Goal: Task Accomplishment & Management: Manage account settings

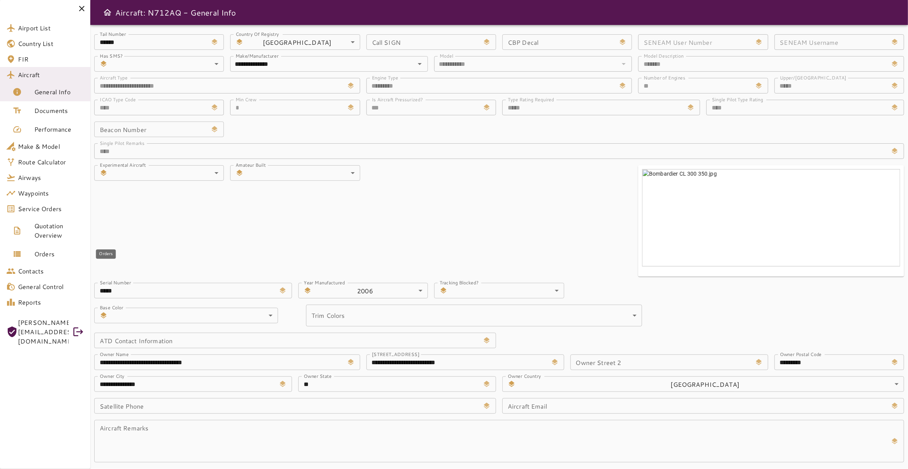
click at [46, 258] on span "Orders" at bounding box center [59, 253] width 50 height 9
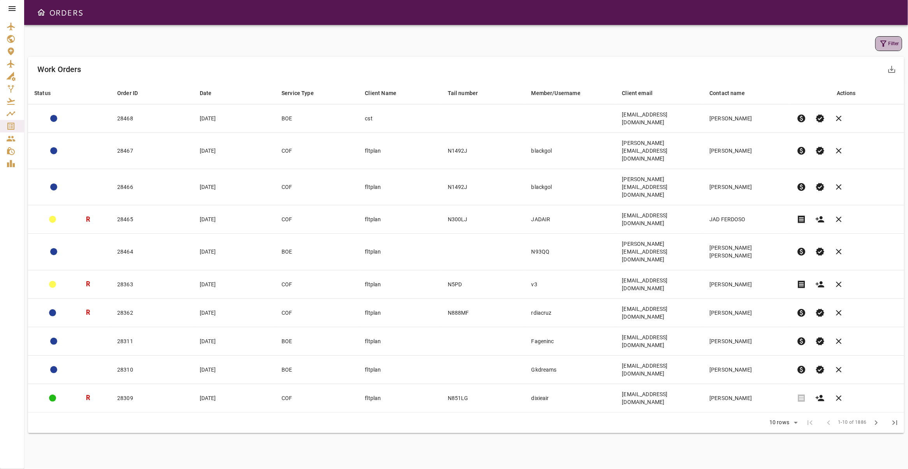
click at [885, 47] on button "Filter" at bounding box center [889, 43] width 27 height 15
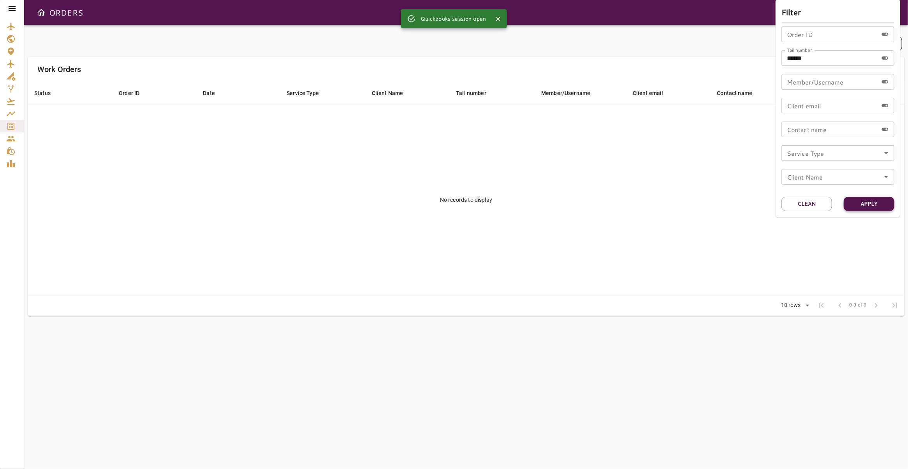
click at [869, 204] on button "Apply" at bounding box center [869, 204] width 51 height 14
click at [12, 8] on div at bounding box center [454, 234] width 908 height 469
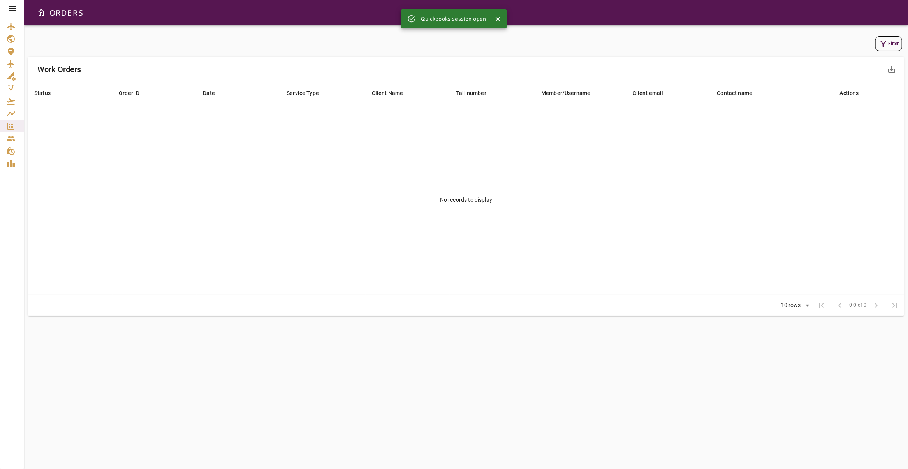
click at [14, 9] on icon at bounding box center [12, 8] width 7 height 5
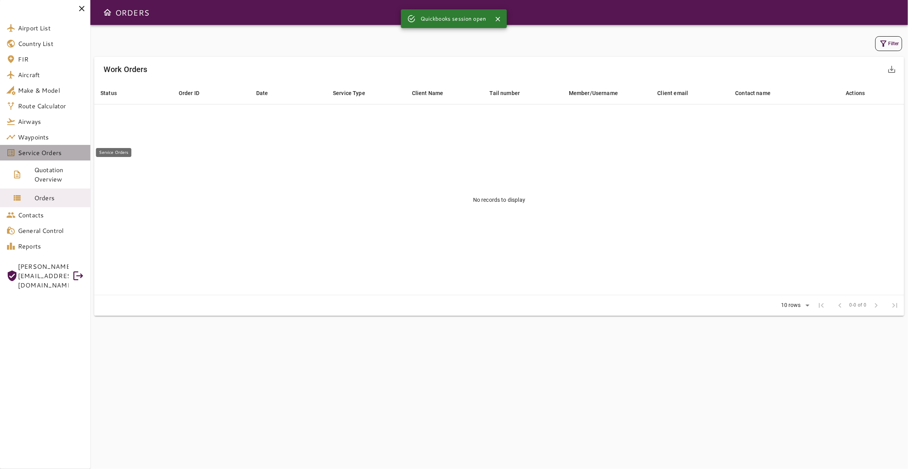
click at [60, 153] on span "Service Orders" at bounding box center [51, 152] width 66 height 9
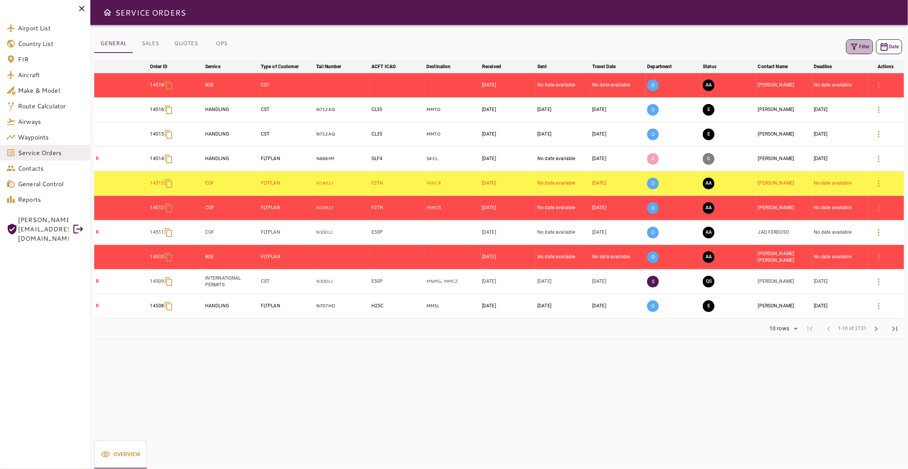
click at [855, 48] on button "Filter" at bounding box center [859, 46] width 27 height 15
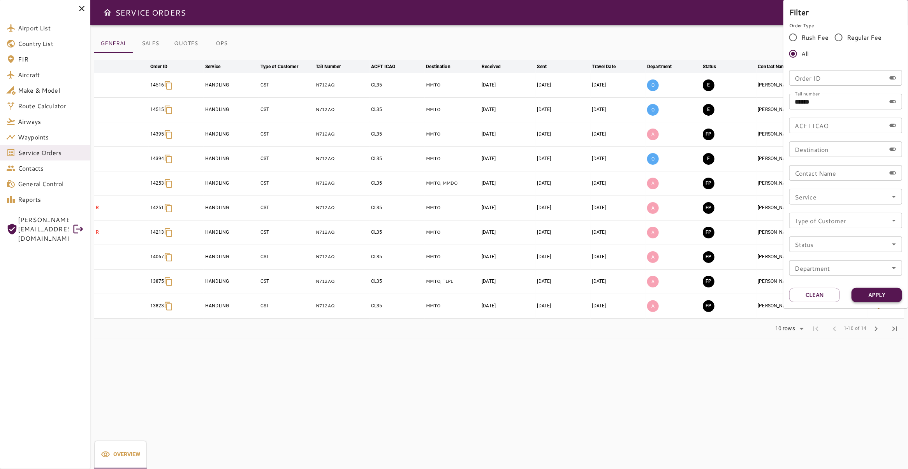
click at [885, 296] on button "Apply" at bounding box center [877, 295] width 51 height 14
click at [881, 294] on button "Apply" at bounding box center [877, 295] width 51 height 14
click at [536, 349] on div at bounding box center [454, 234] width 908 height 469
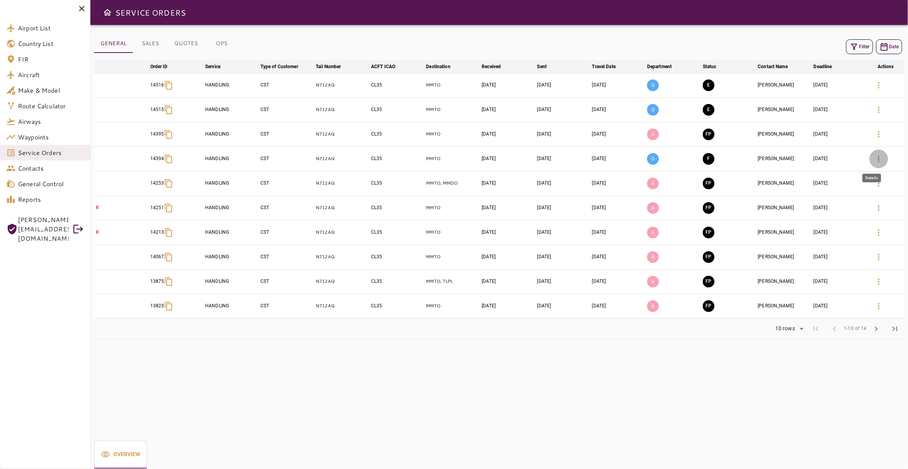
click at [874, 161] on icon "button" at bounding box center [878, 158] width 9 height 9
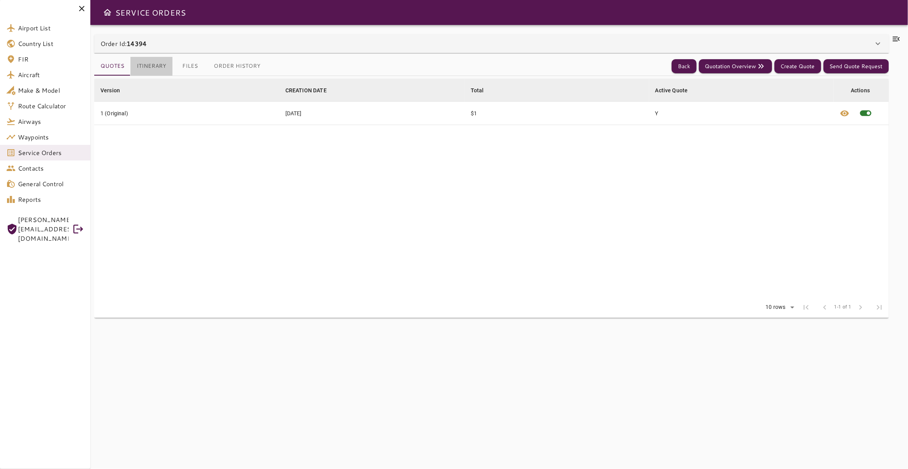
click at [155, 69] on button "Itinerary" at bounding box center [151, 66] width 42 height 19
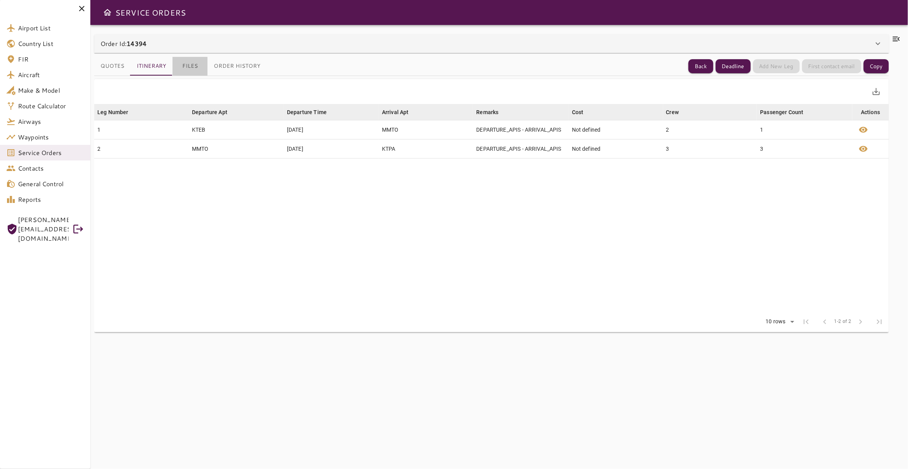
click at [190, 68] on button "Files" at bounding box center [190, 66] width 35 height 19
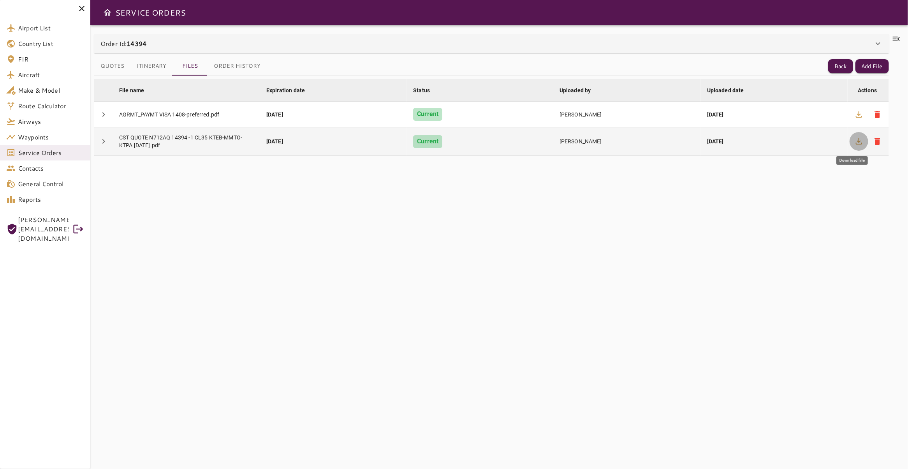
click at [855, 142] on icon "button" at bounding box center [859, 141] width 9 height 9
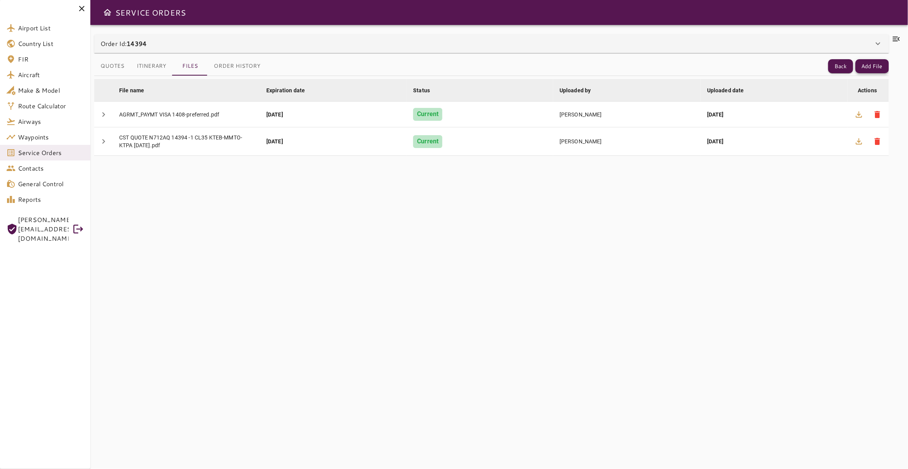
click at [864, 66] on button "Add File" at bounding box center [872, 66] width 33 height 14
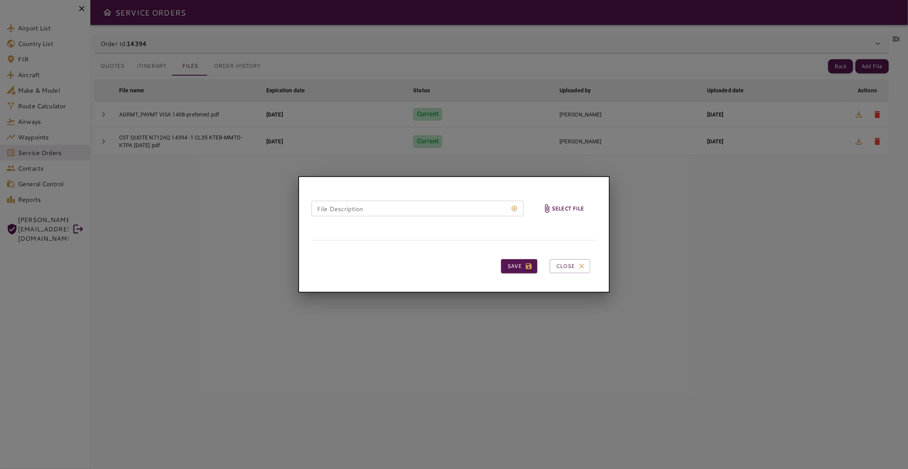
click at [557, 210] on h6 "Select file" at bounding box center [568, 208] width 32 height 9
click at [0, 0] on input "Select file" at bounding box center [0, 0] width 0 height 0
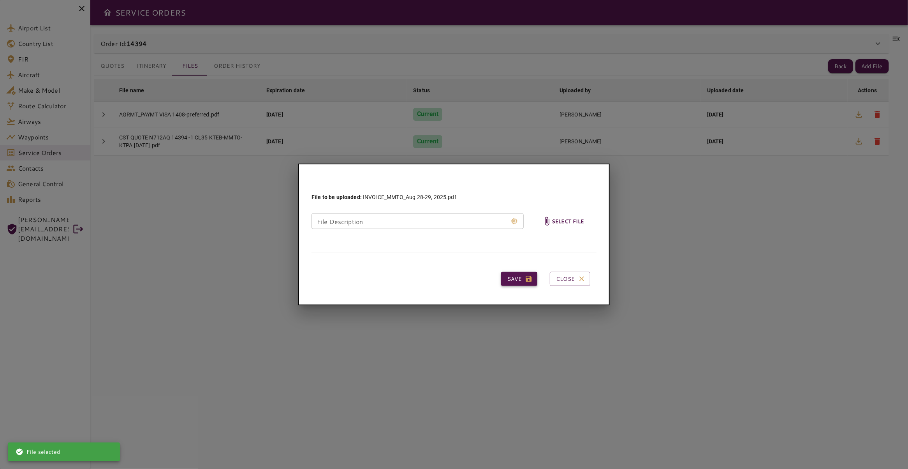
click at [516, 281] on button "Save" at bounding box center [519, 279] width 36 height 14
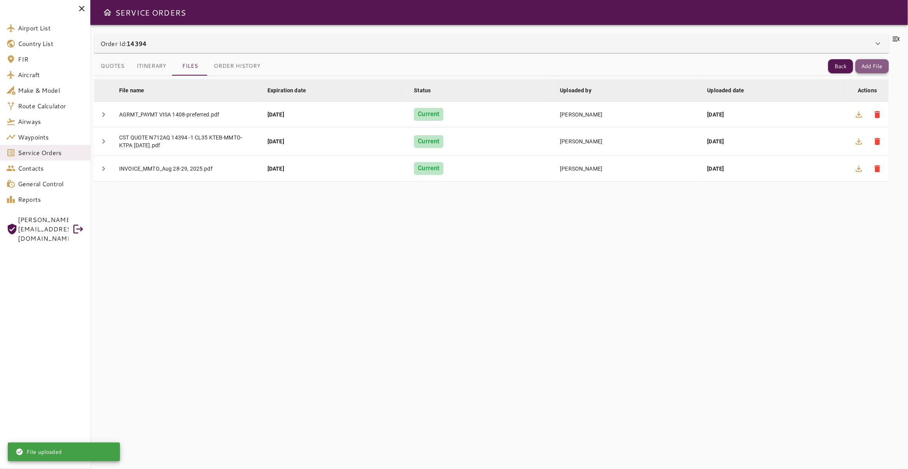
click at [869, 63] on button "Add File" at bounding box center [872, 66] width 33 height 14
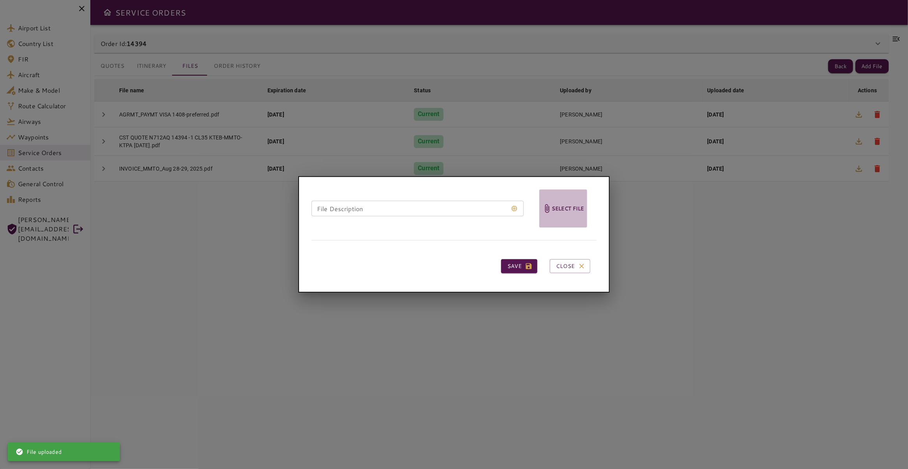
click at [573, 217] on span "Select file" at bounding box center [563, 208] width 48 height 38
click at [0, 0] on input "Select file" at bounding box center [0, 0] width 0 height 0
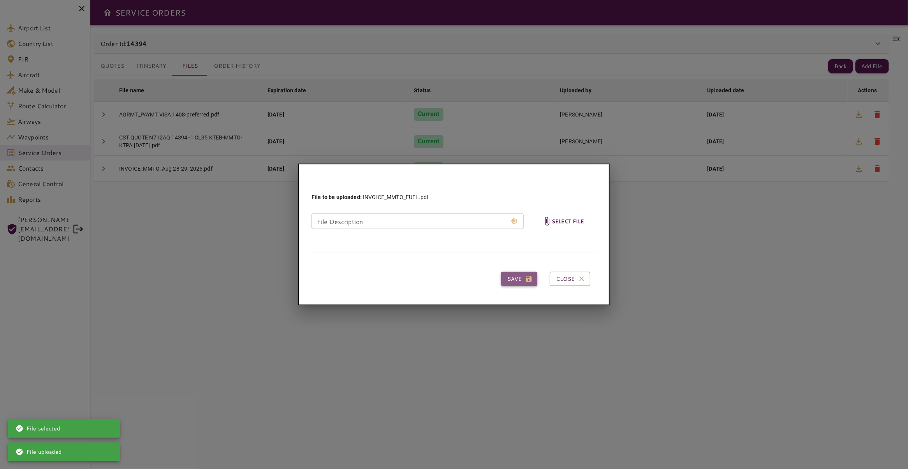
click at [516, 278] on button "Save" at bounding box center [519, 279] width 36 height 14
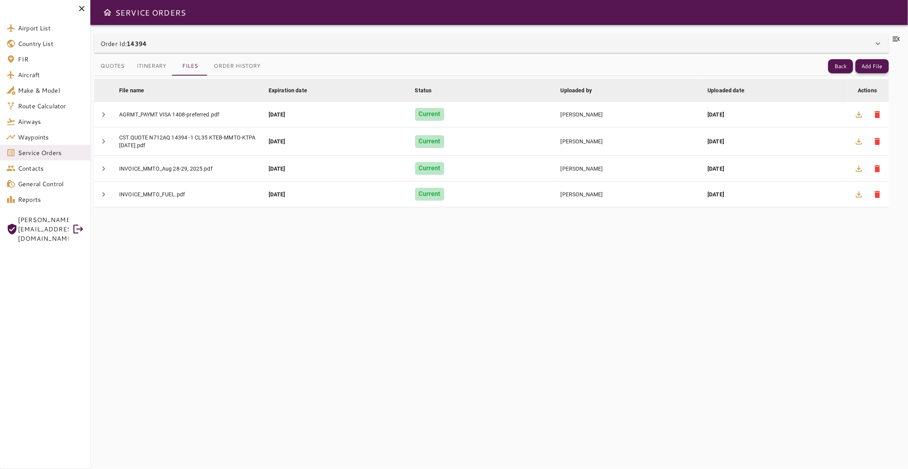
click at [875, 68] on button "Add File" at bounding box center [872, 66] width 33 height 14
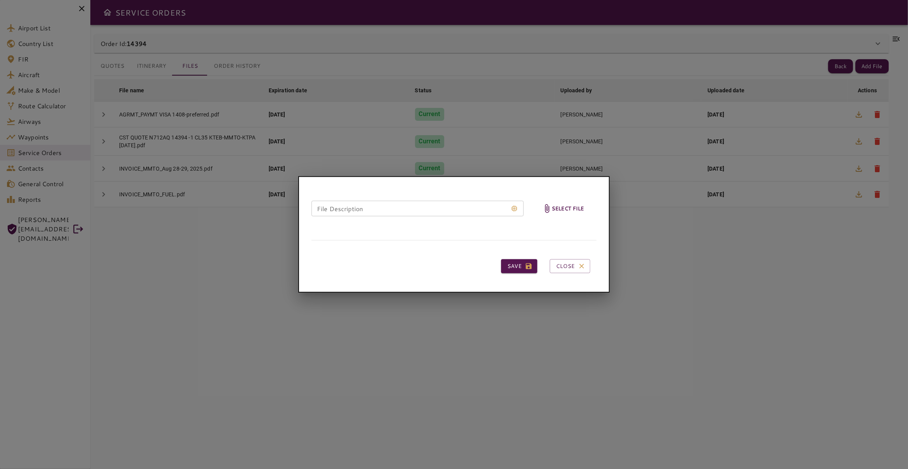
click at [575, 214] on span "Select file" at bounding box center [563, 208] width 48 height 38
click at [0, 0] on input "Select file" at bounding box center [0, 0] width 0 height 0
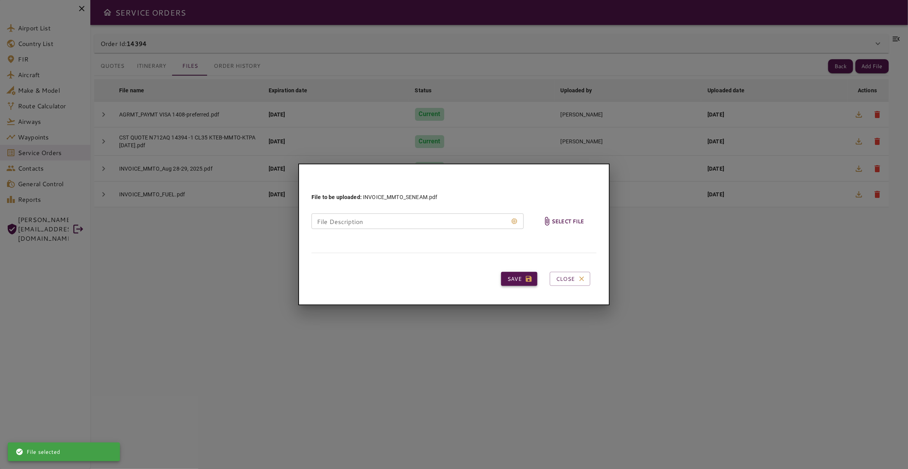
click at [523, 281] on button "Save" at bounding box center [519, 279] width 36 height 14
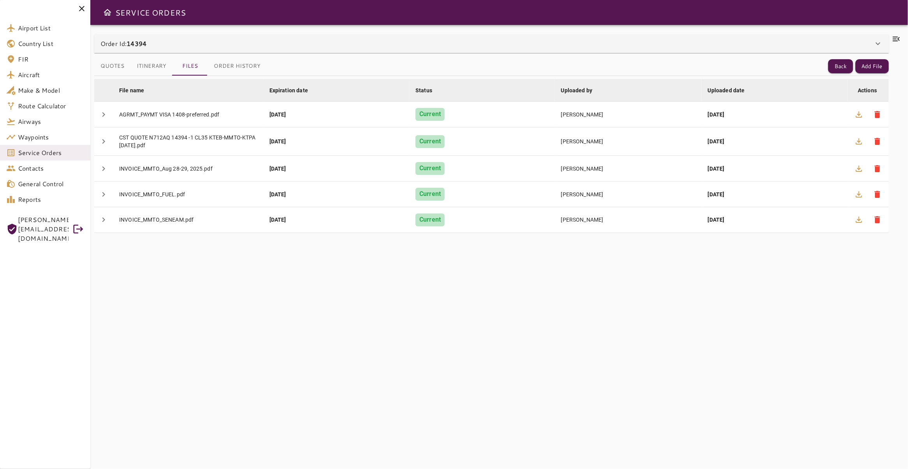
click at [892, 35] on icon at bounding box center [896, 38] width 9 height 9
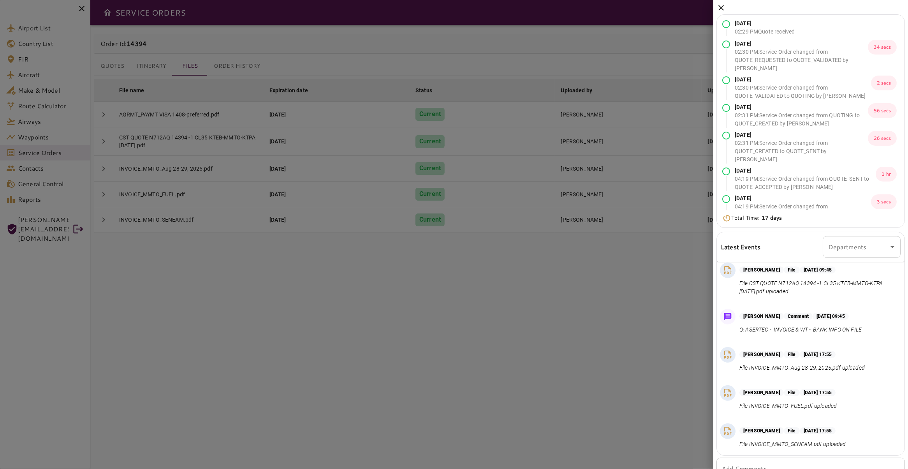
scroll to position [30, 0]
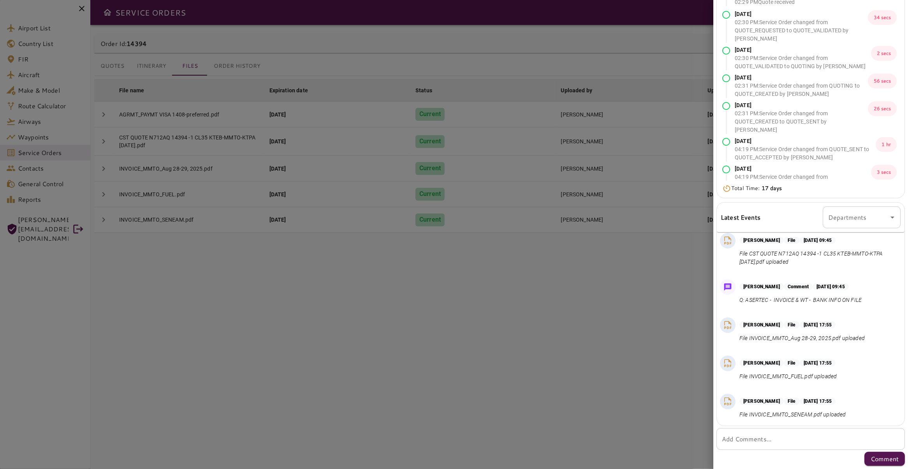
click at [773, 431] on div "* Add Comments..." at bounding box center [811, 439] width 189 height 22
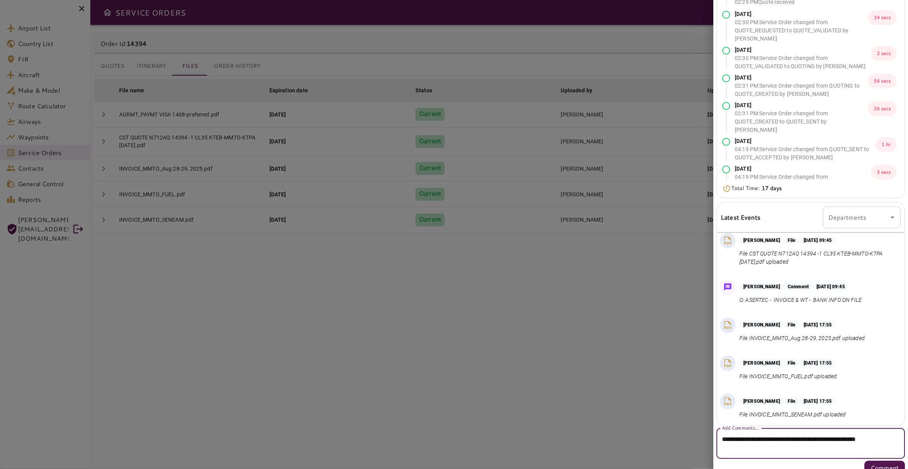
click at [779, 439] on textarea "**********" at bounding box center [807, 444] width 170 height 18
click at [818, 451] on textarea "**********" at bounding box center [807, 444] width 170 height 18
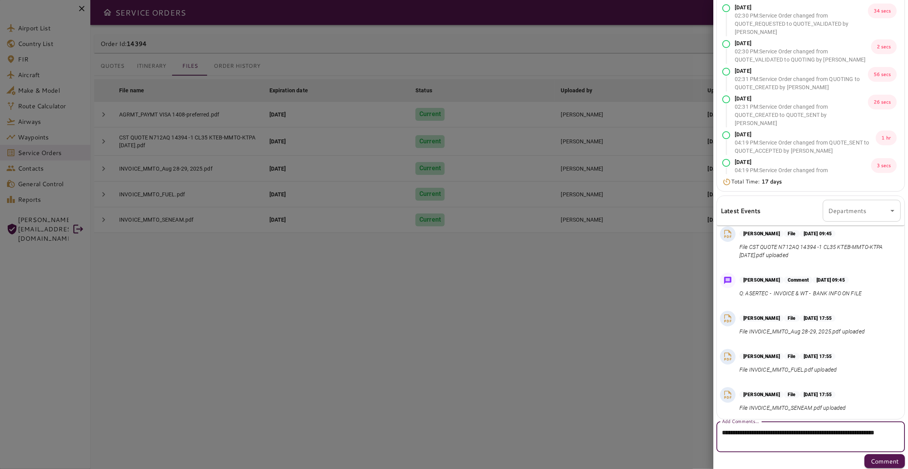
scroll to position [38, 0]
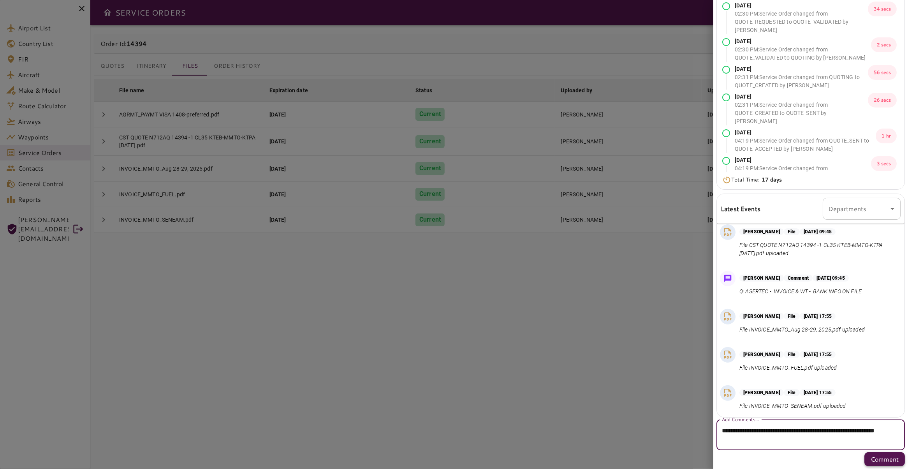
type textarea "**********"
click at [876, 461] on p "Comment" at bounding box center [885, 459] width 28 height 9
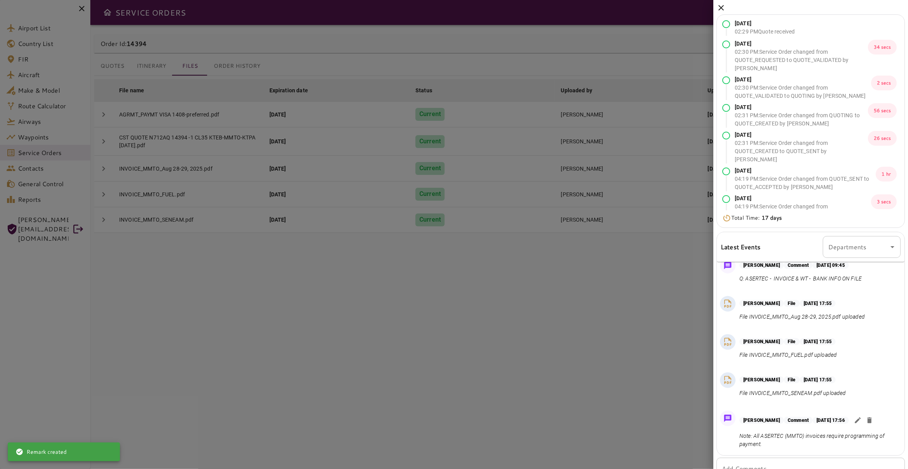
scroll to position [30, 0]
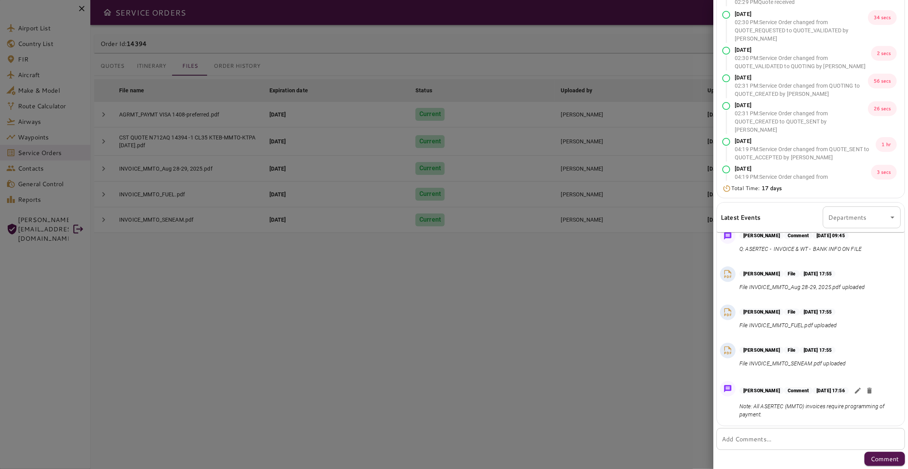
click at [707, 282] on div at bounding box center [454, 234] width 908 height 469
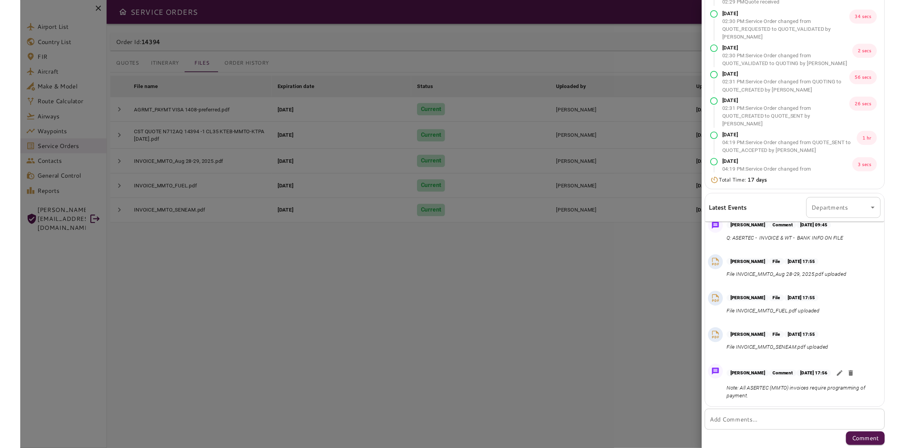
scroll to position [0, 0]
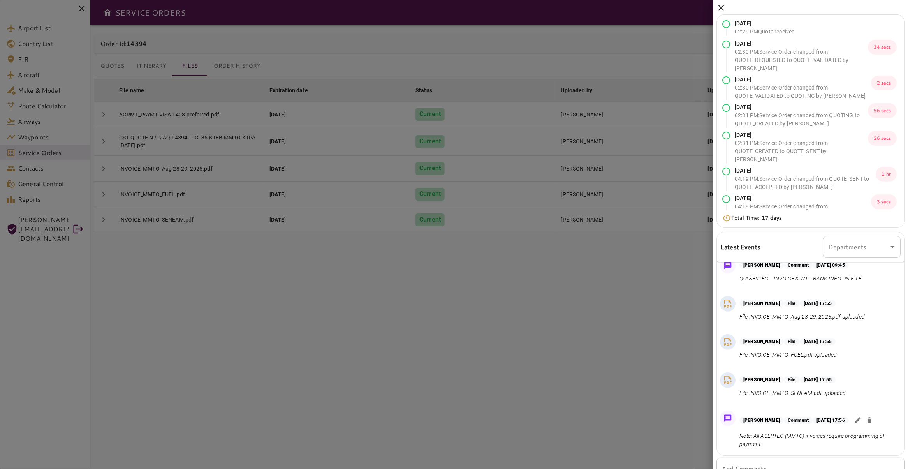
click at [723, 6] on icon at bounding box center [721, 7] width 9 height 9
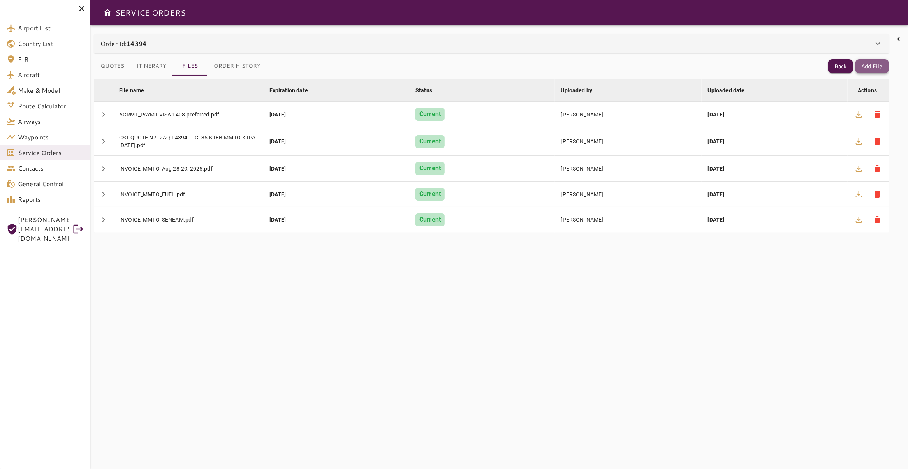
click at [870, 67] on button "Add File" at bounding box center [872, 66] width 33 height 14
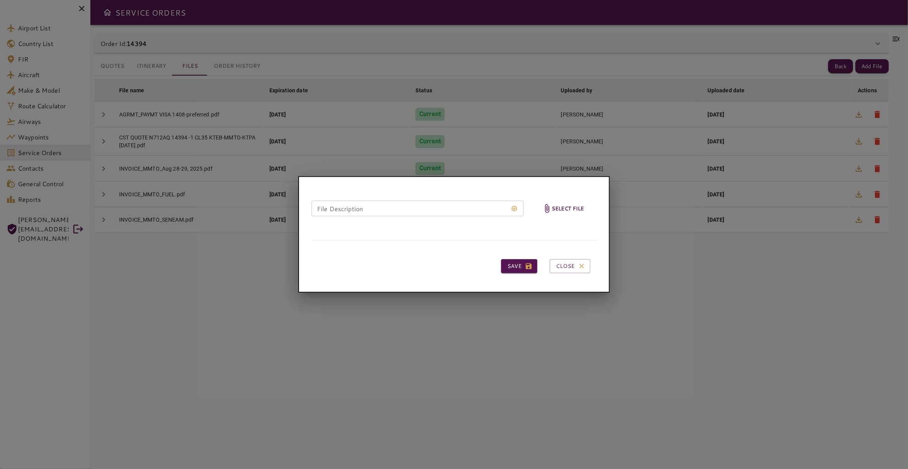
click at [583, 212] on h6 "Select file" at bounding box center [568, 208] width 32 height 9
click at [0, 0] on input "Select file" at bounding box center [0, 0] width 0 height 0
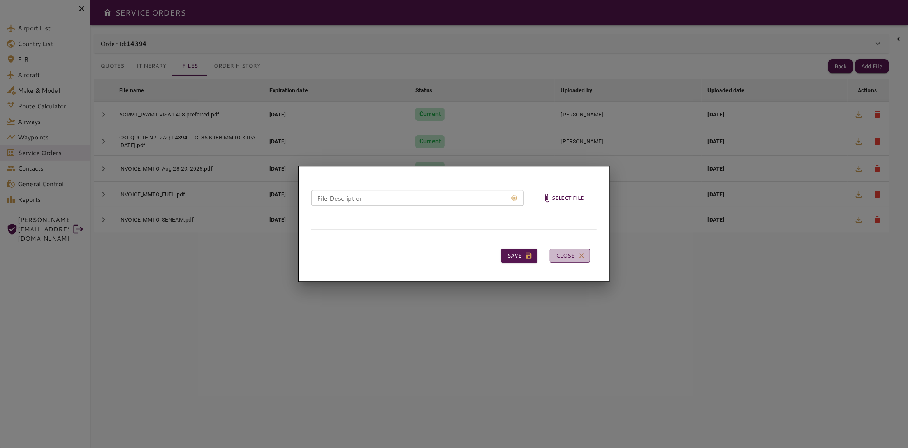
click at [578, 259] on button "Close" at bounding box center [570, 256] width 41 height 14
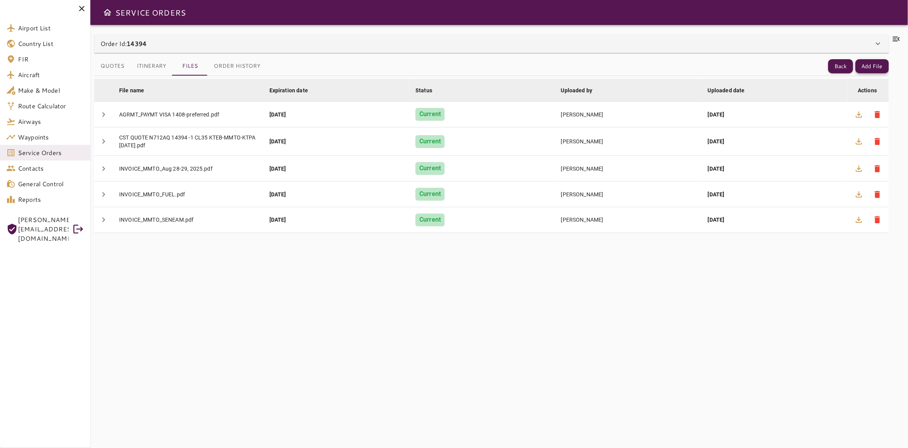
click at [869, 63] on button "Add File" at bounding box center [872, 66] width 33 height 14
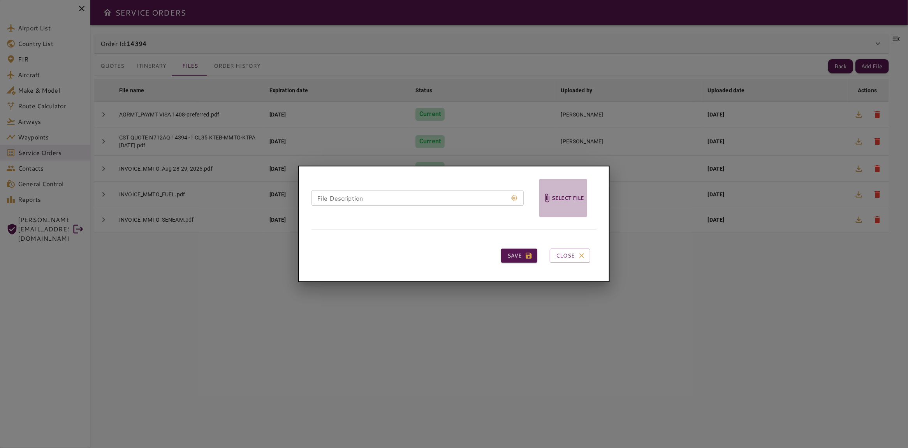
click at [559, 197] on h6 "Select file" at bounding box center [568, 198] width 32 height 9
click at [0, 0] on input "Select file" at bounding box center [0, 0] width 0 height 0
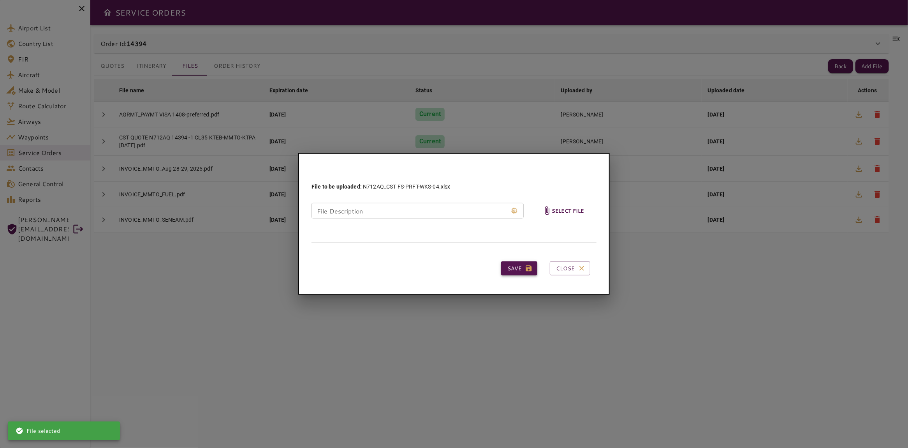
click at [512, 269] on button "Save" at bounding box center [519, 268] width 36 height 14
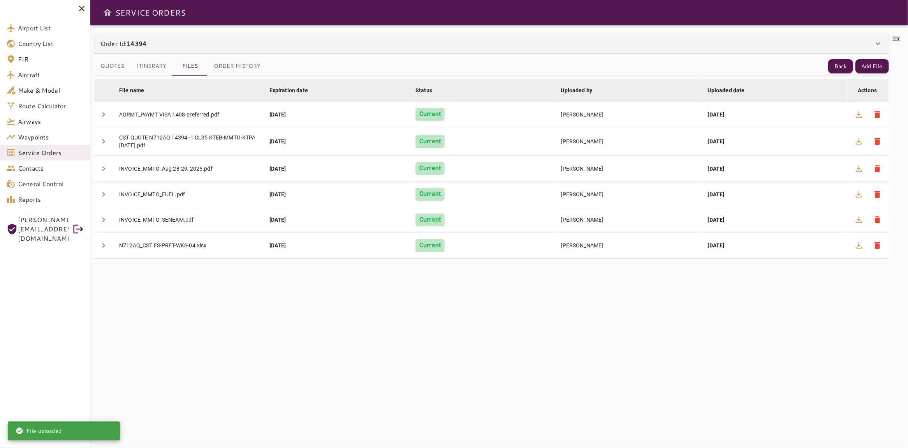
click at [892, 38] on icon at bounding box center [896, 38] width 9 height 9
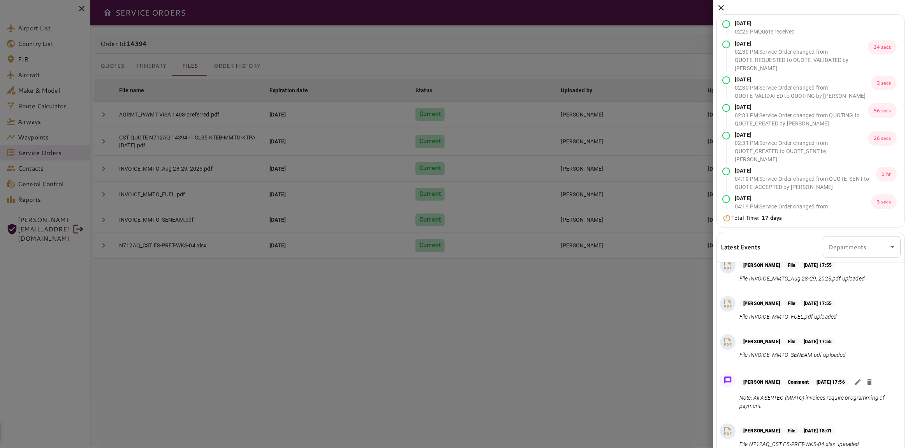
scroll to position [51, 0]
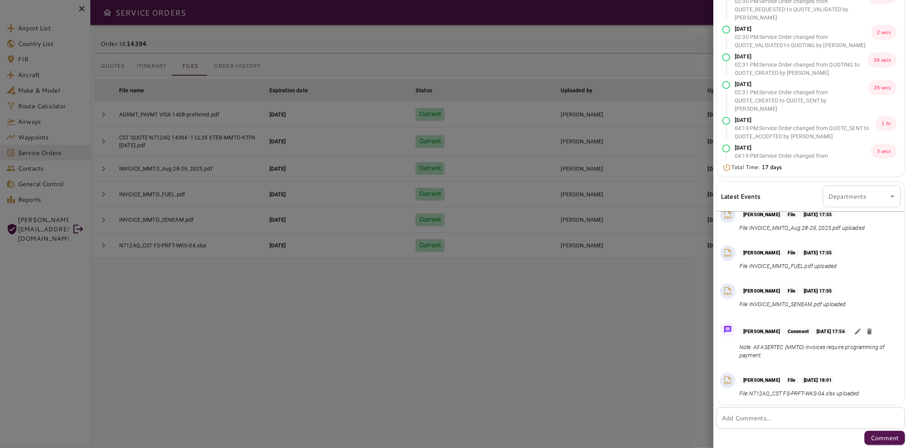
click at [769, 414] on textarea "Add Comments..." at bounding box center [811, 418] width 178 height 9
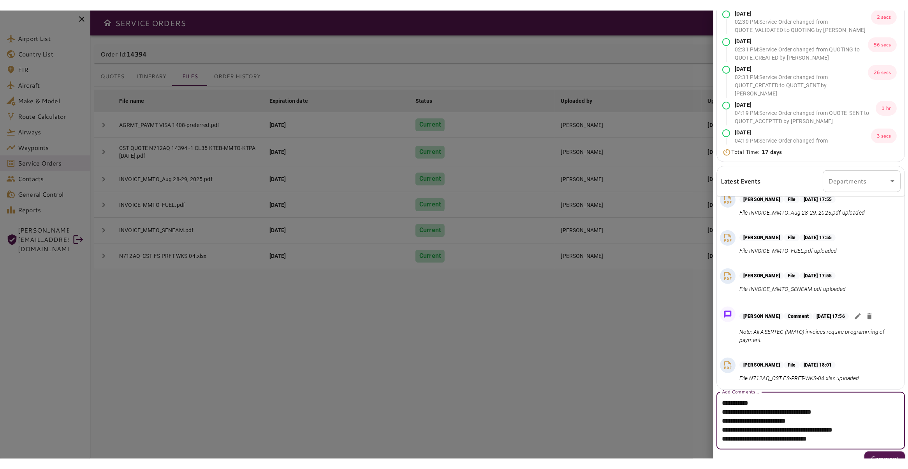
scroll to position [86, 0]
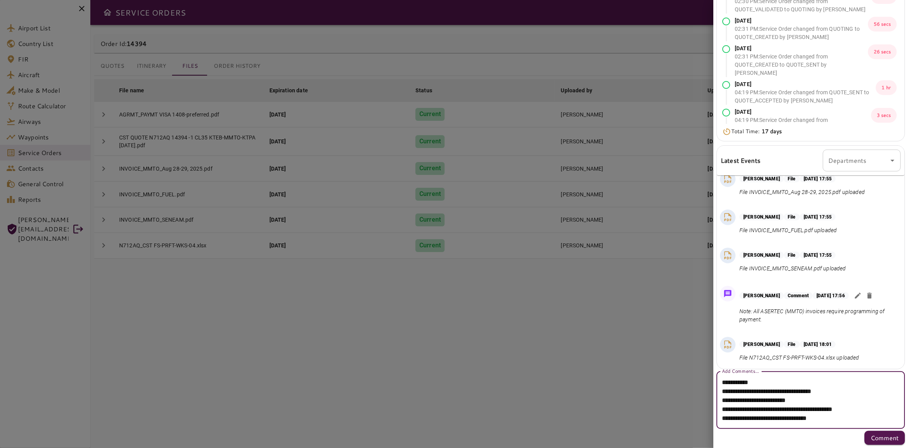
click at [845, 419] on textarea "**********" at bounding box center [807, 400] width 170 height 45
click at [847, 416] on textarea "**********" at bounding box center [807, 400] width 170 height 45
type textarea "**********"
click at [871, 436] on p "Comment" at bounding box center [885, 437] width 28 height 9
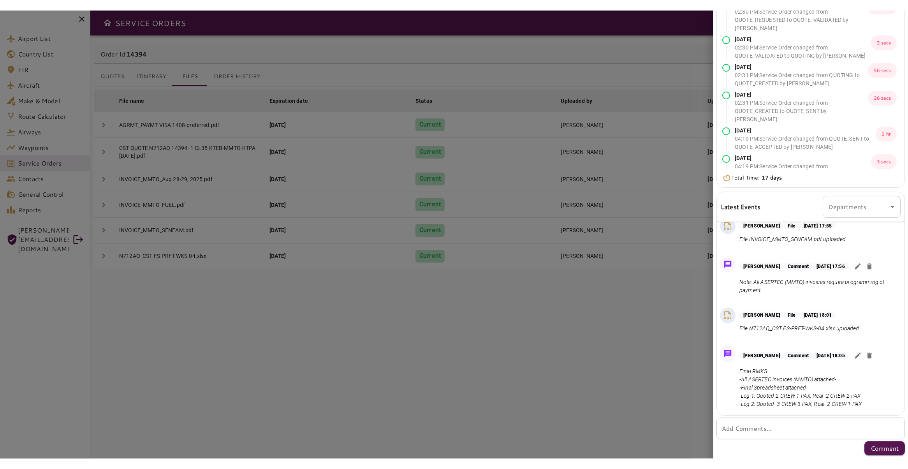
scroll to position [0, 0]
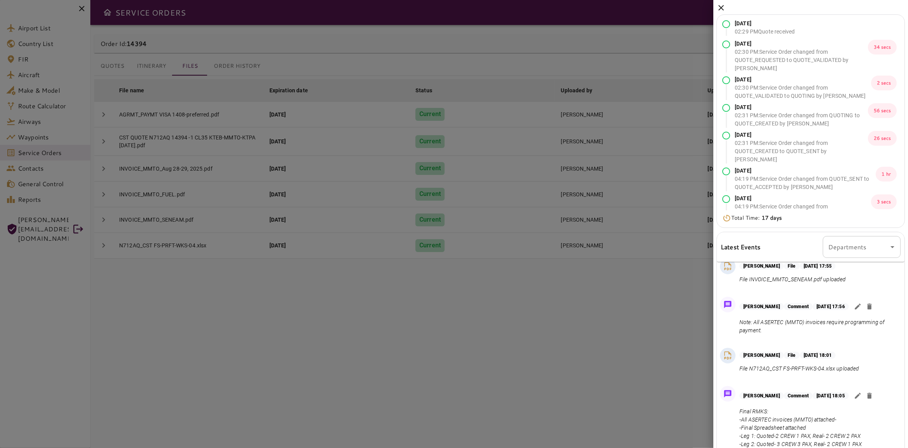
click at [723, 7] on icon at bounding box center [721, 7] width 5 height 5
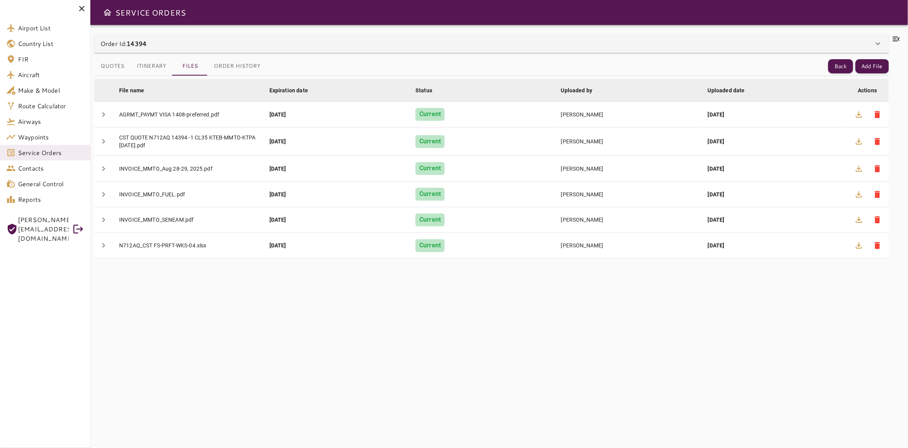
click at [152, 64] on button "Itinerary" at bounding box center [151, 66] width 42 height 19
